Goal: Check status: Check status

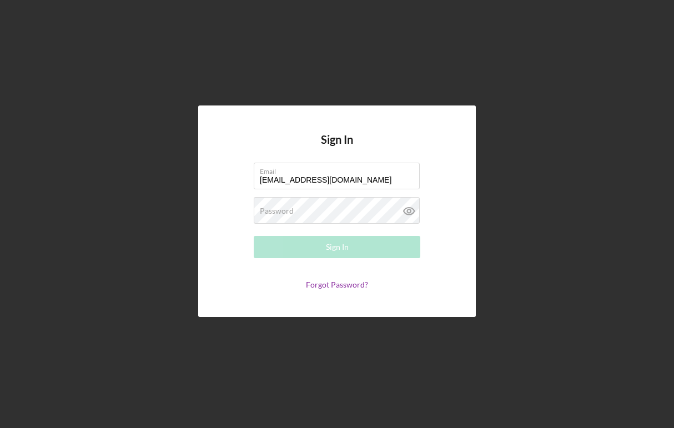
type input "[EMAIL_ADDRESS][DOMAIN_NAME]"
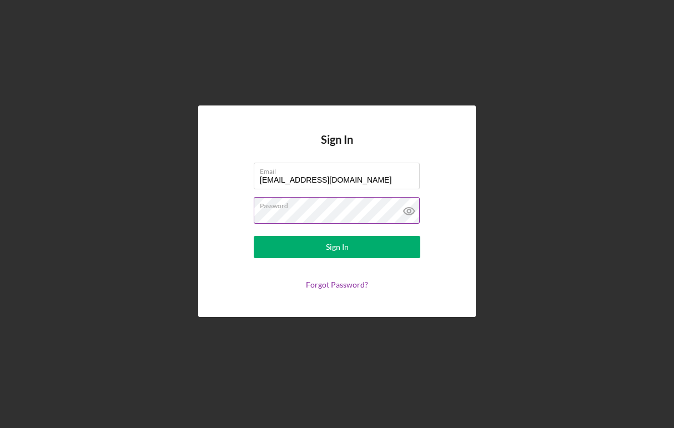
click at [412, 209] on icon at bounding box center [409, 211] width 11 height 7
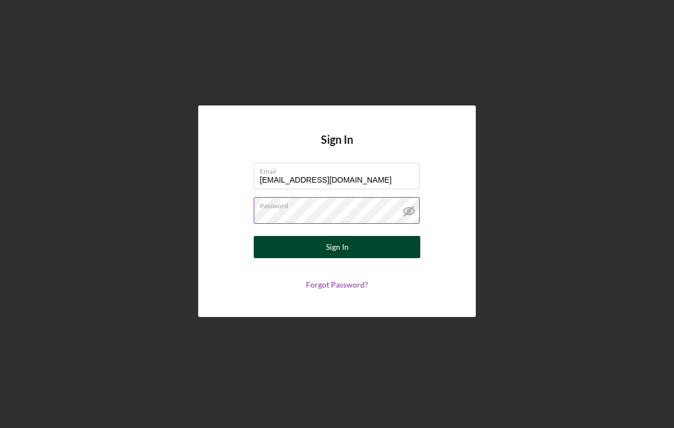
click at [366, 238] on button "Sign In" at bounding box center [337, 247] width 167 height 22
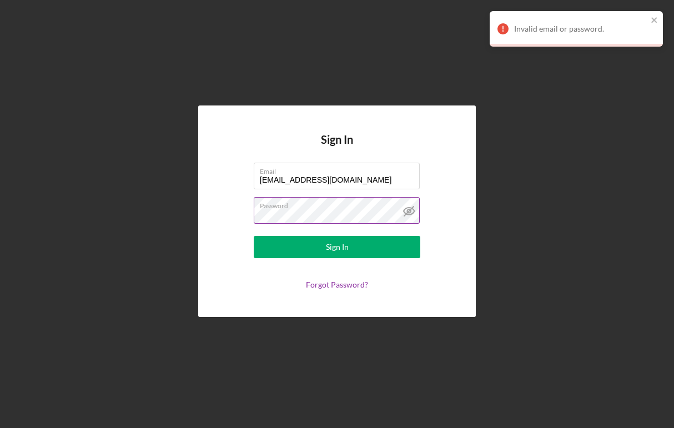
click at [359, 225] on form "Email [EMAIL_ADDRESS][DOMAIN_NAME] Password Sign In Forgot Password?" at bounding box center [337, 226] width 222 height 127
click at [337, 247] on button "Sign In" at bounding box center [337, 247] width 167 height 22
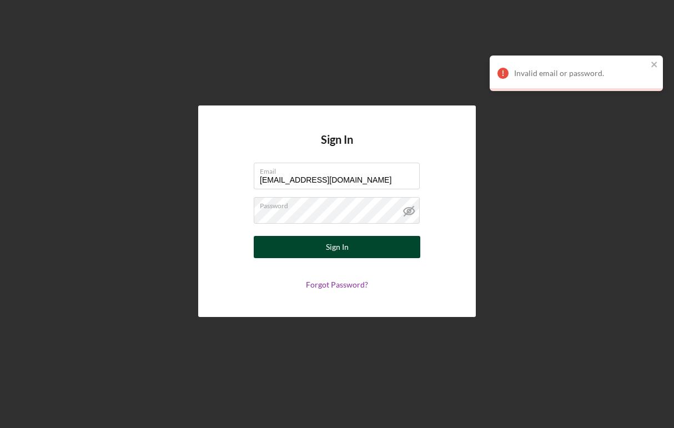
click at [364, 252] on button "Sign In" at bounding box center [337, 247] width 167 height 22
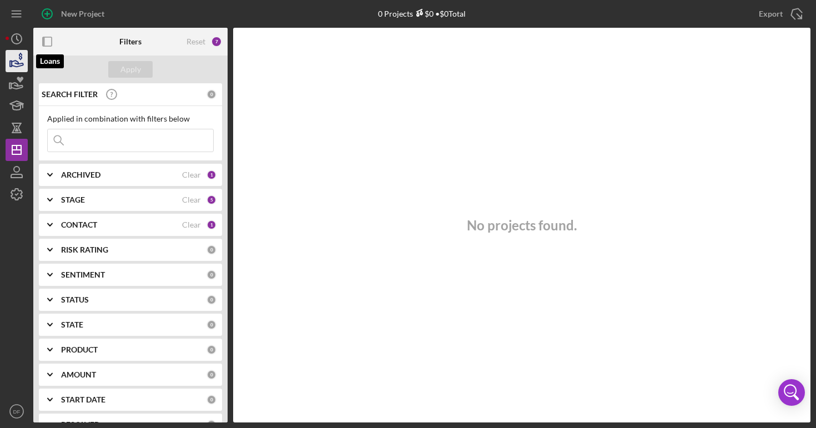
click at [21, 64] on icon "button" at bounding box center [17, 61] width 28 height 28
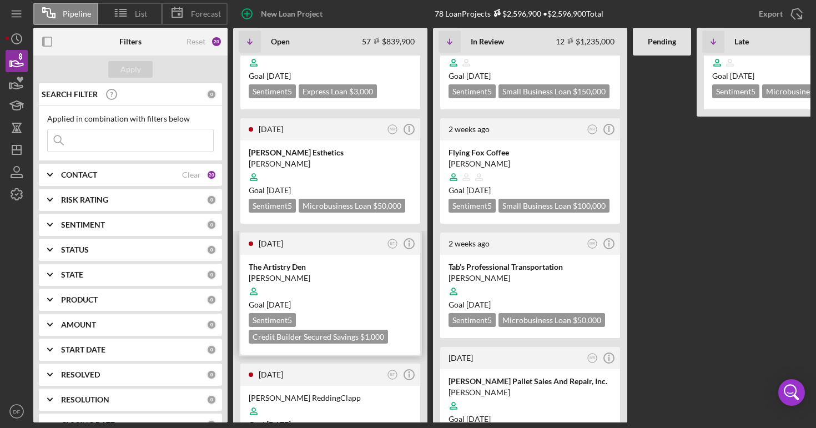
scroll to position [97, 0]
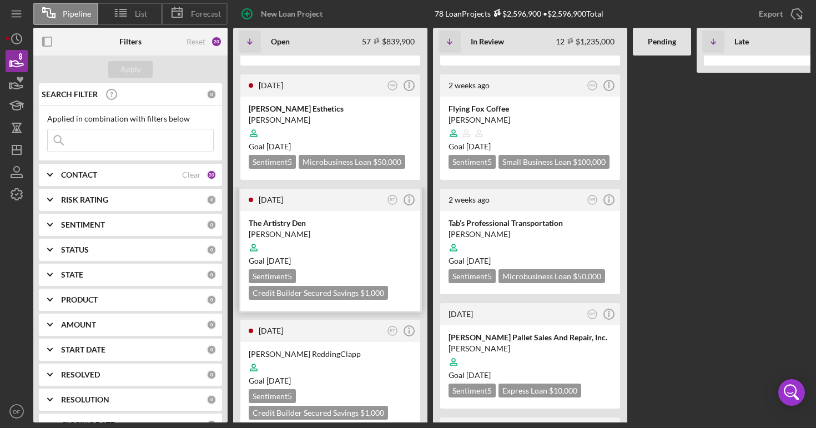
click at [322, 224] on div "The Artistry Den" at bounding box center [330, 223] width 163 height 11
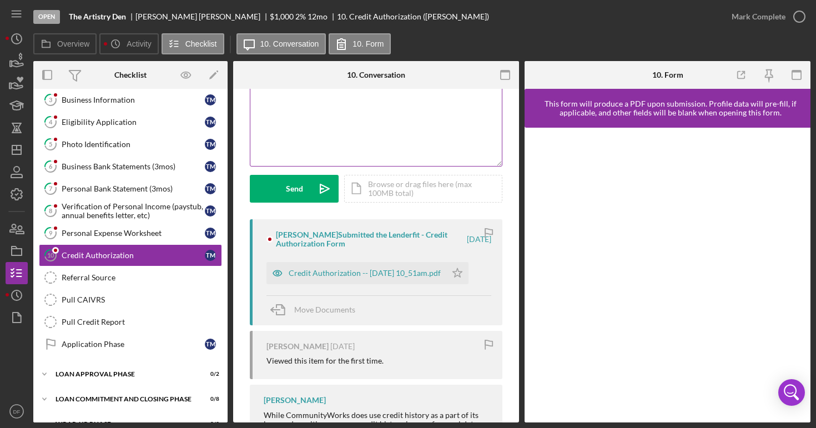
scroll to position [147, 0]
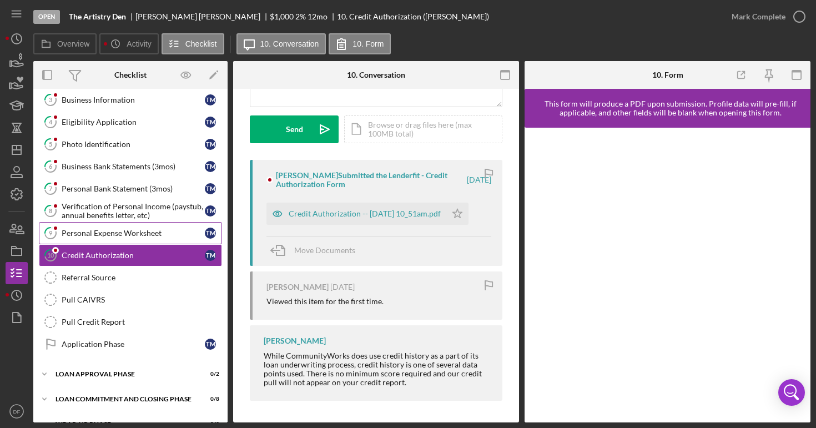
click at [154, 231] on div "Personal Expense Worksheet" at bounding box center [133, 233] width 143 height 9
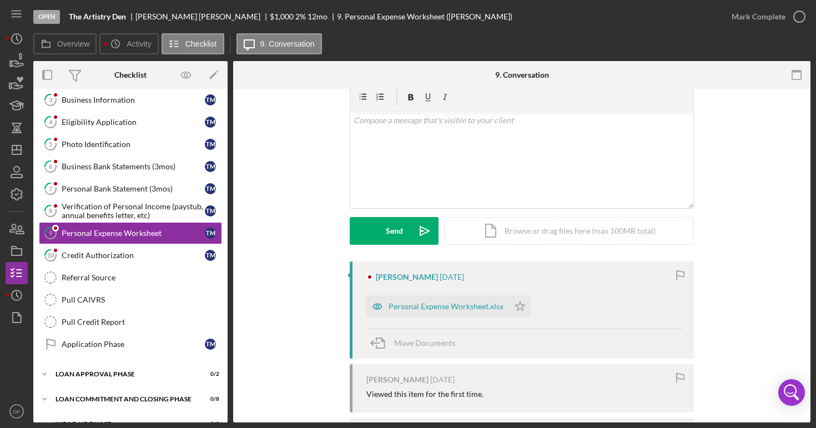
scroll to position [137, 0]
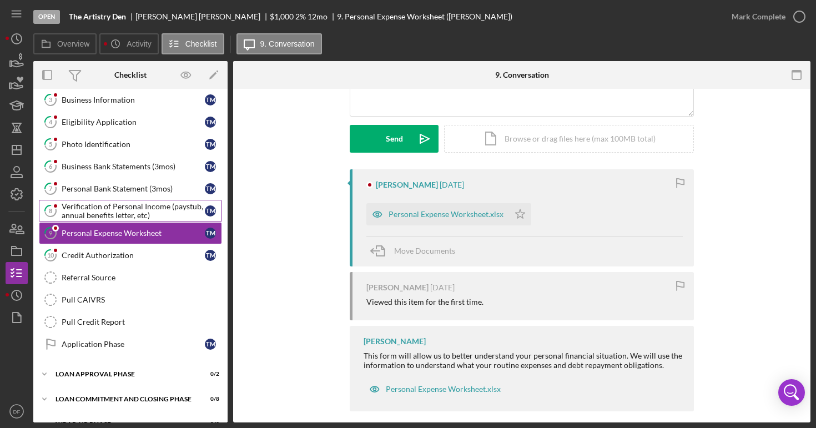
click at [168, 213] on div "Verification of Personal Income (paystub, annual benefits letter, etc)" at bounding box center [133, 211] width 143 height 18
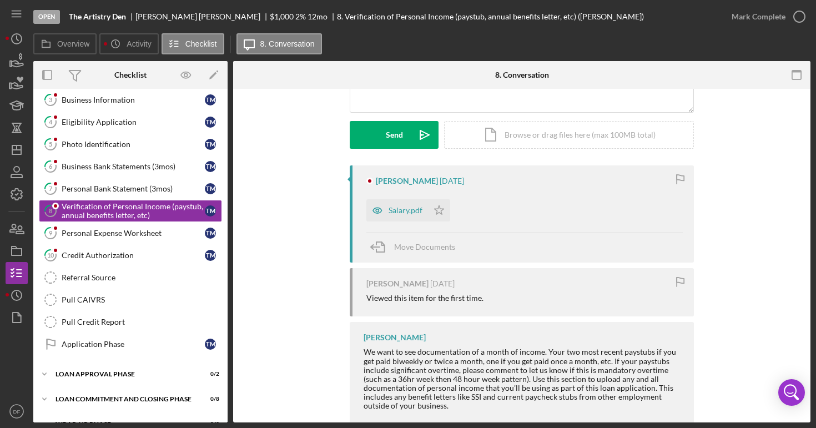
scroll to position [155, 0]
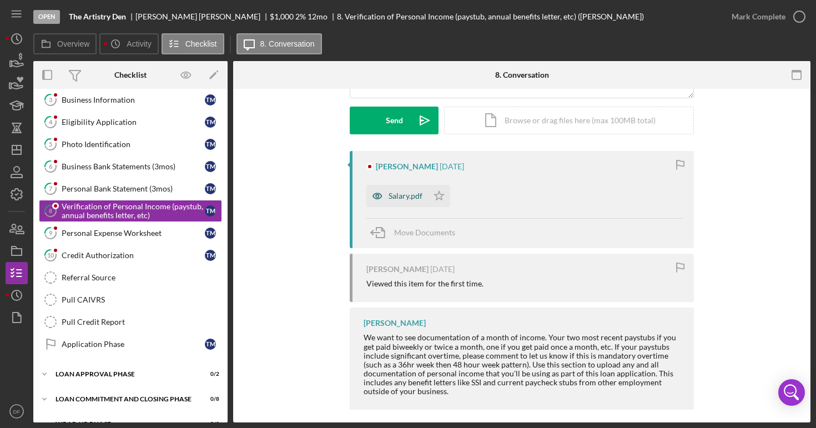
click at [384, 200] on icon "button" at bounding box center [377, 196] width 22 height 22
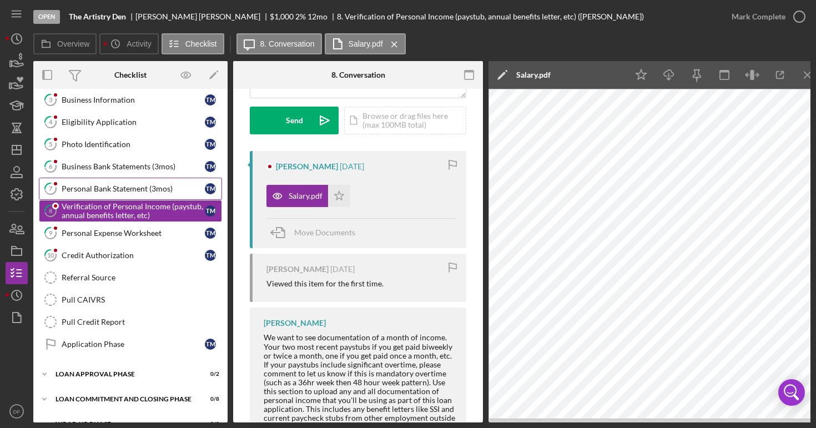
click at [134, 190] on div "Personal Bank Statement (3mos)" at bounding box center [133, 188] width 143 height 9
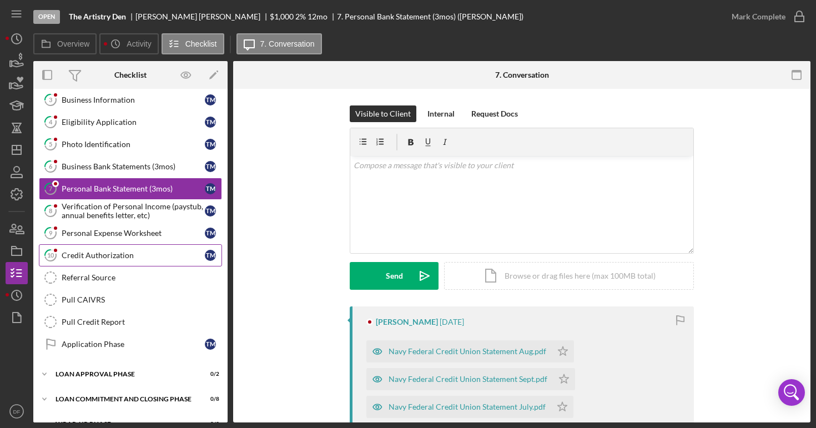
click at [172, 265] on link "10 Credit Authorization T M" at bounding box center [130, 255] width 183 height 22
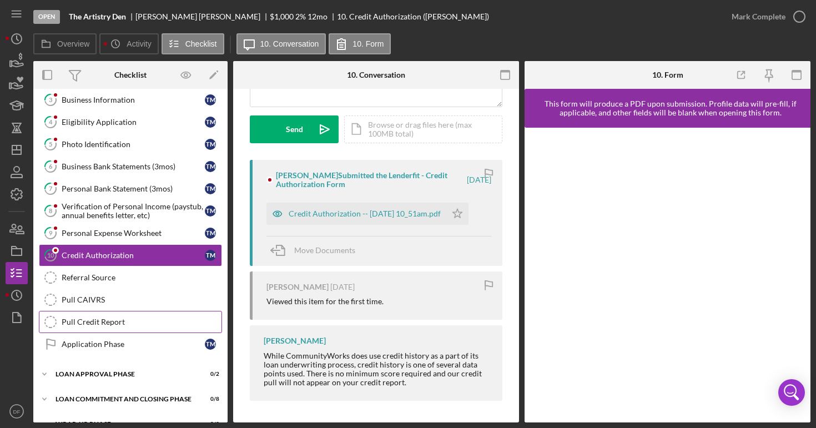
scroll to position [94, 0]
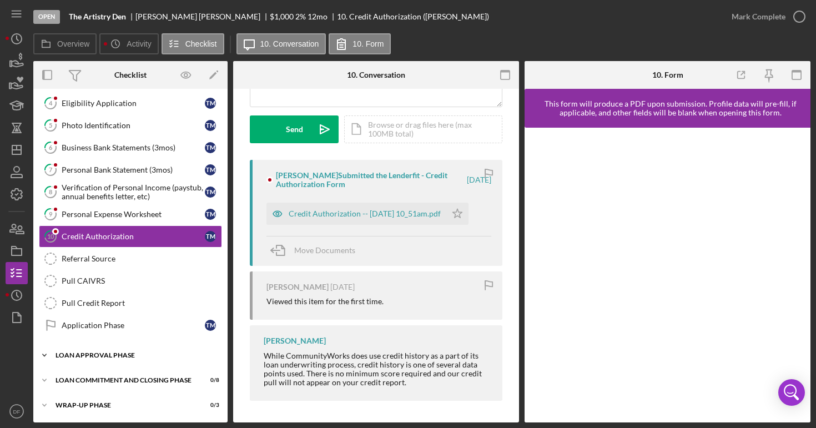
click at [153, 351] on div "Icon/Expander Loan Approval Phase 0 / 2" at bounding box center [130, 355] width 194 height 22
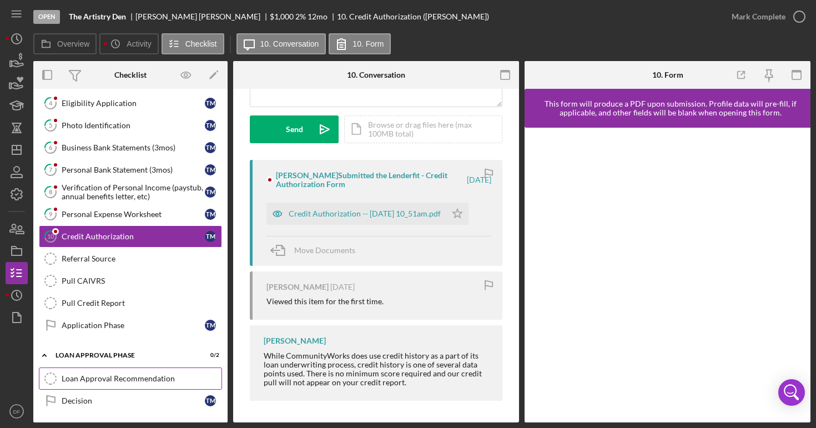
click at [159, 370] on link "Loan Approval Recommendation Loan Approval Recommendation" at bounding box center [130, 379] width 183 height 22
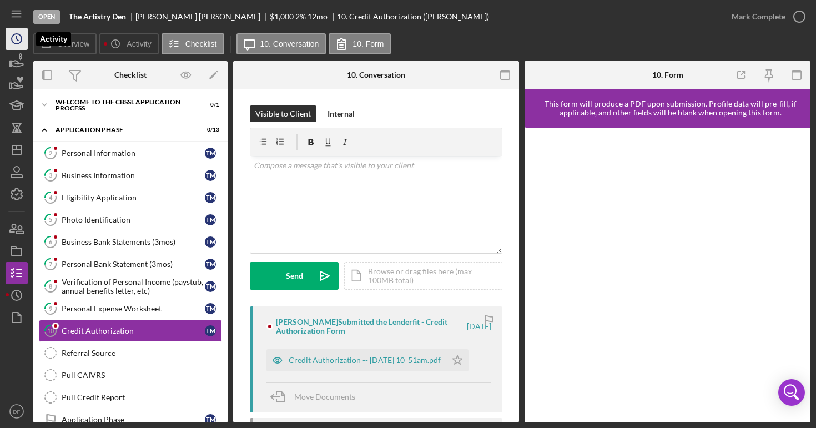
click at [16, 46] on icon "Icon/History" at bounding box center [17, 39] width 28 height 28
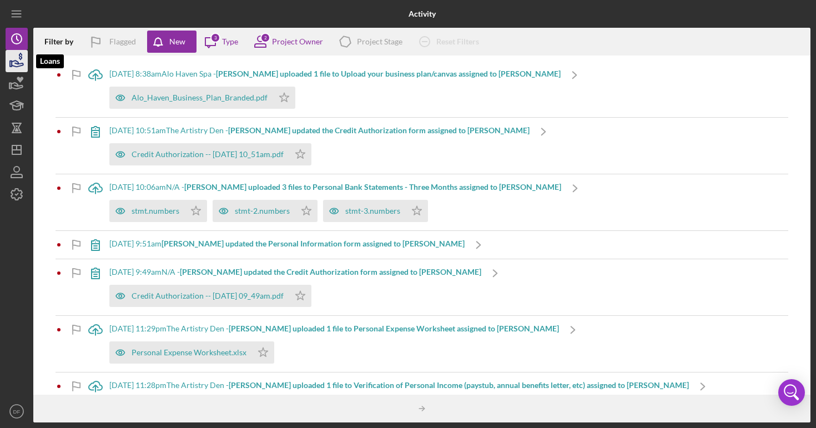
click at [16, 62] on icon "button" at bounding box center [17, 61] width 28 height 28
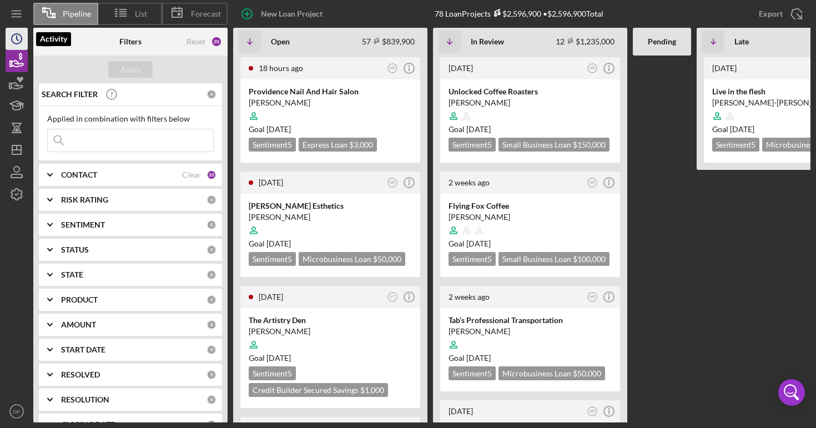
click at [21, 46] on icon "Icon/History" at bounding box center [17, 39] width 28 height 28
